Goal: Information Seeking & Learning: Learn about a topic

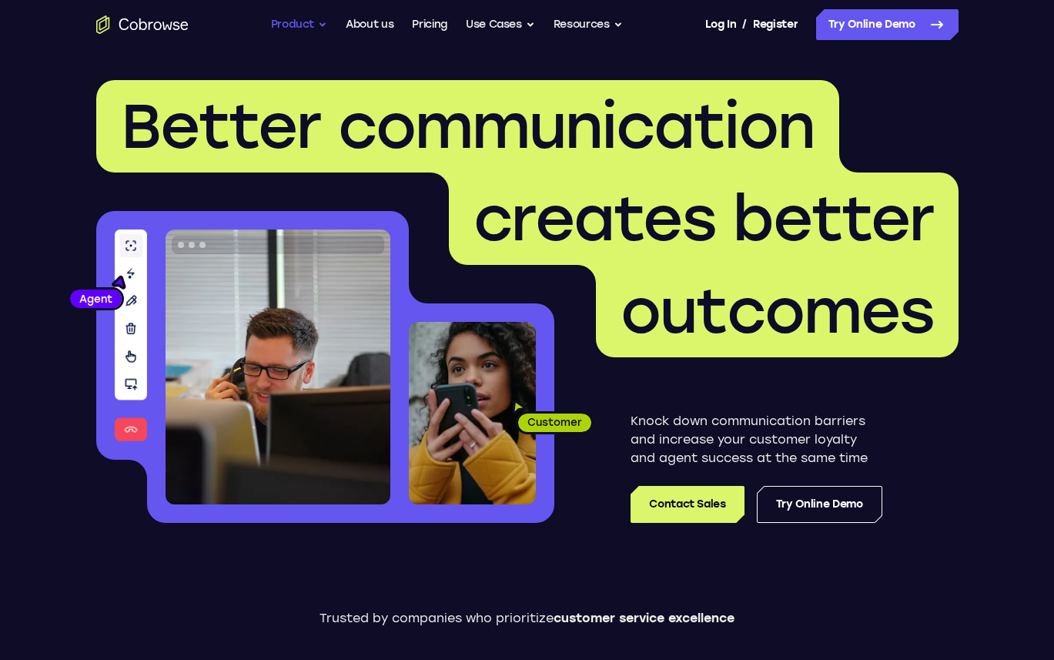
click at [295, 24] on button "Product" at bounding box center [299, 24] width 57 height 31
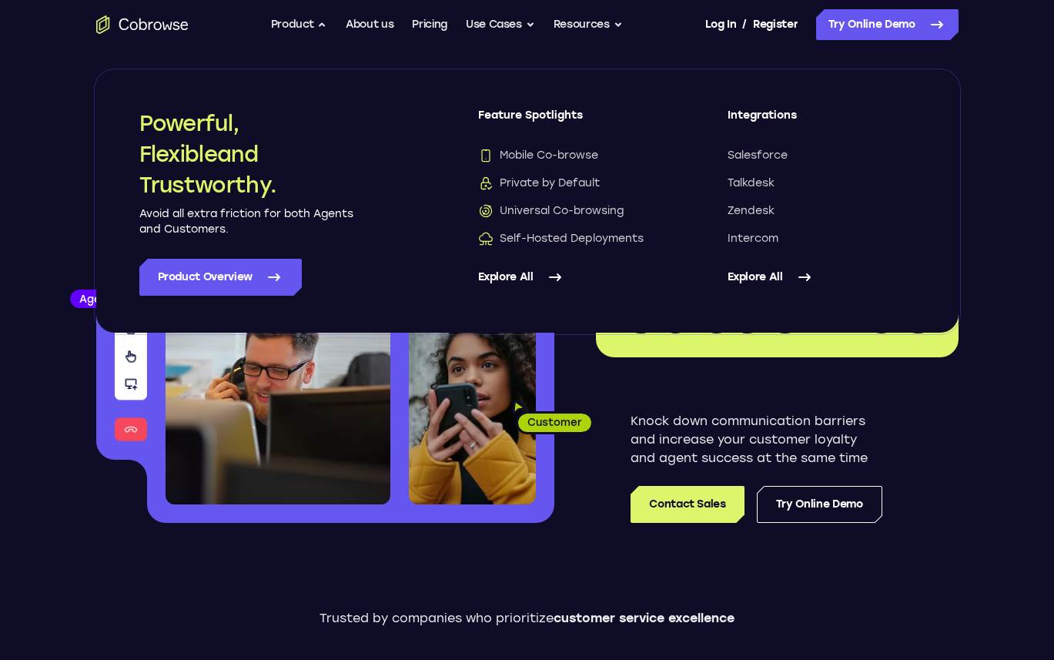
click at [699, 372] on div "Knock down communication barriers and increase your customer loyalty and agent …" at bounding box center [756, 440] width 404 height 166
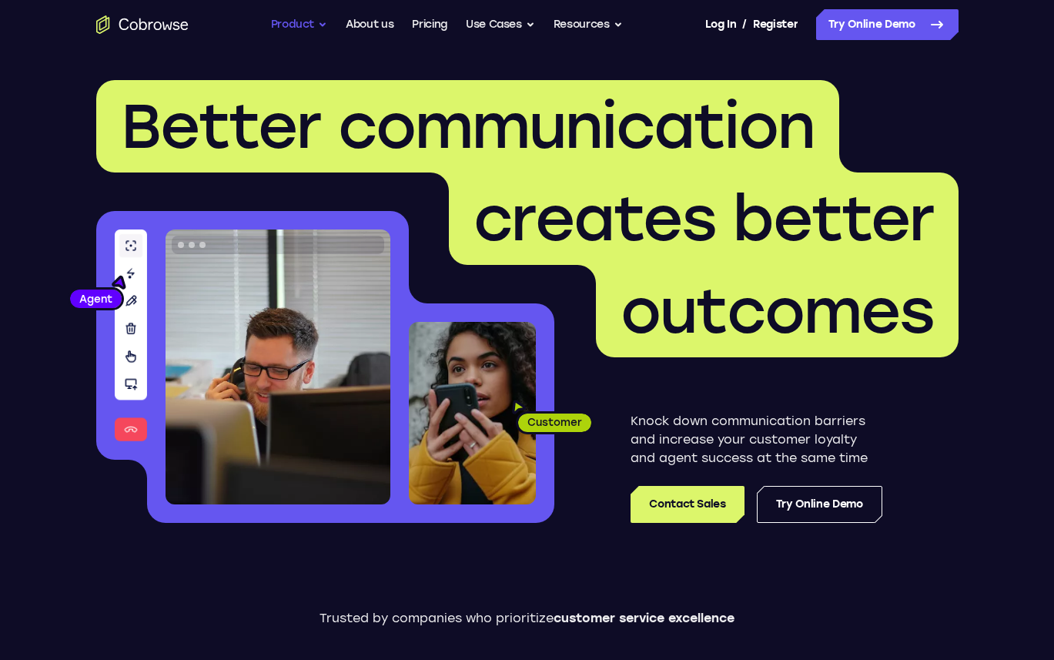
click at [299, 25] on button "Product" at bounding box center [299, 24] width 57 height 31
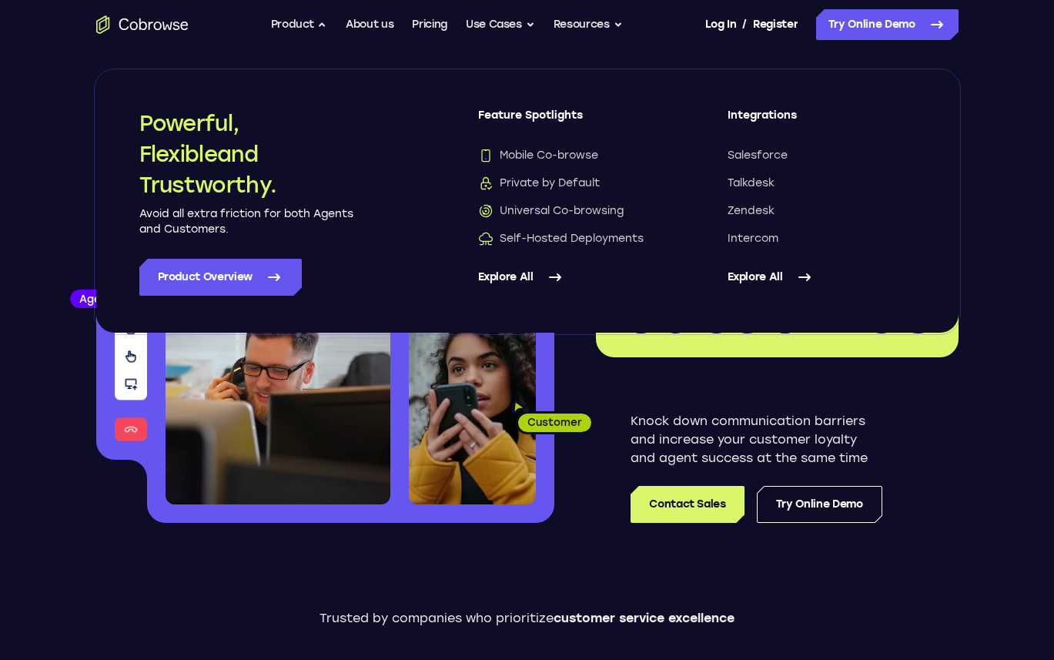
click at [727, 276] on link "Explore All" at bounding box center [821, 277] width 188 height 37
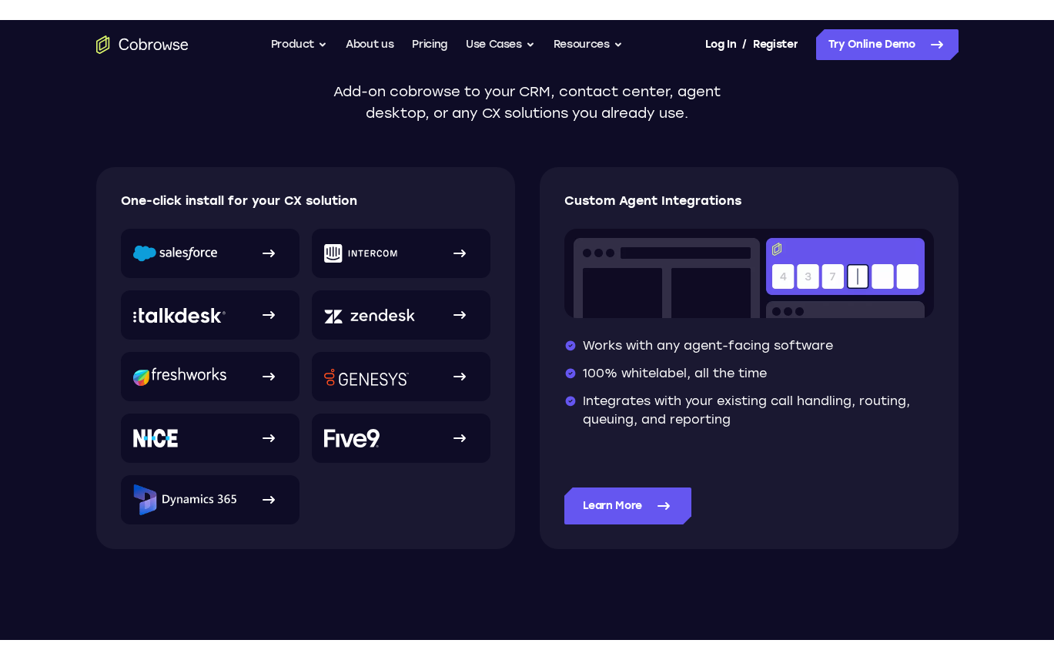
scroll to position [243, 0]
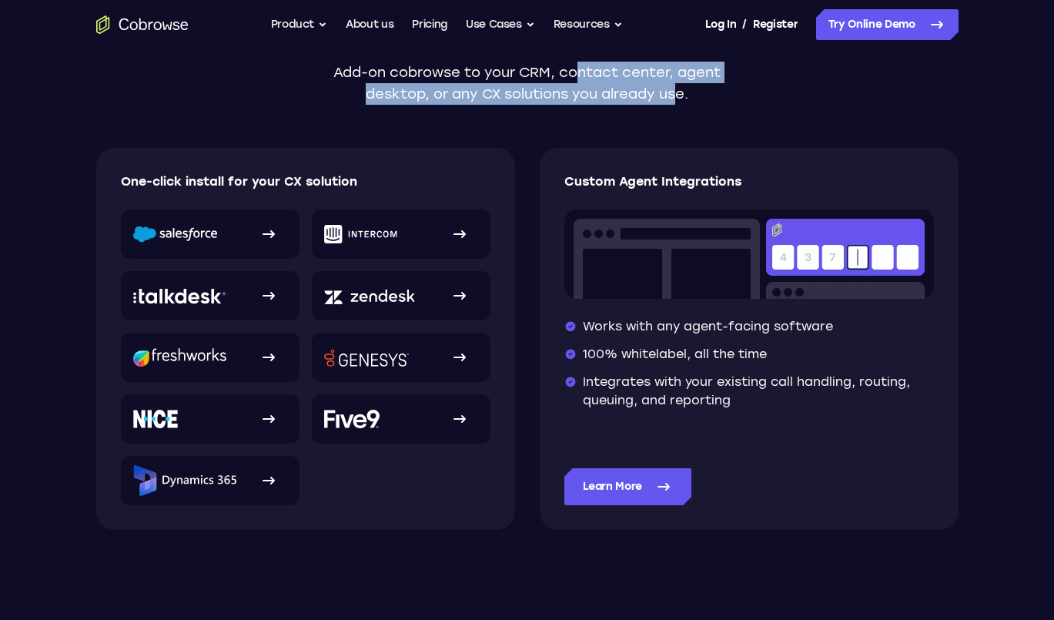
drag, startPoint x: 582, startPoint y: 79, endPoint x: 674, endPoint y: 88, distance: 92.8
click at [674, 88] on p "Add-on cobrowse to your CRM, contact center, agent desktop, or any CX solutions…" at bounding box center [527, 83] width 402 height 43
